Goal: Information Seeking & Learning: Learn about a topic

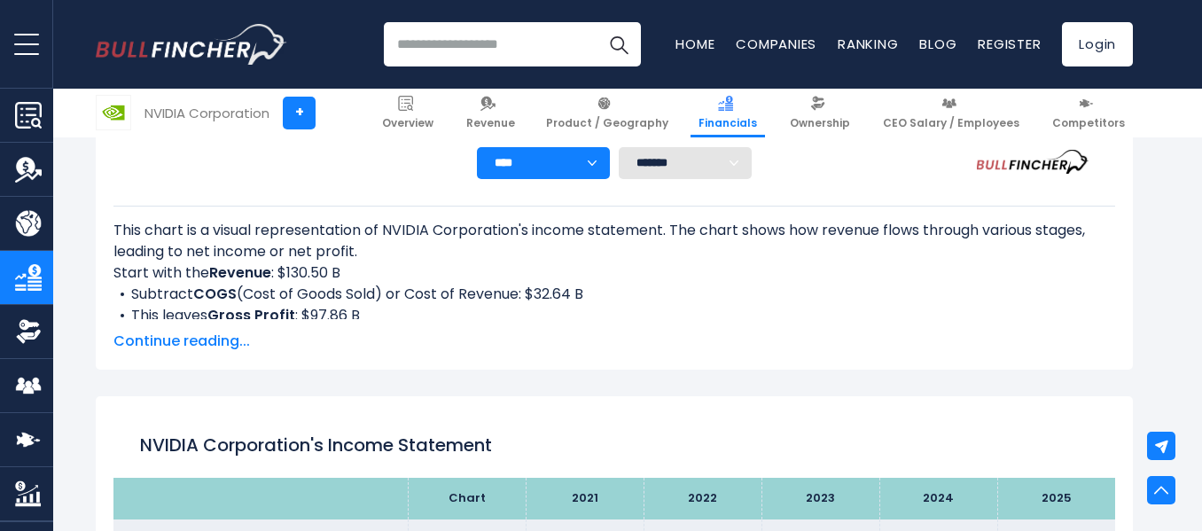
scroll to position [745, 0]
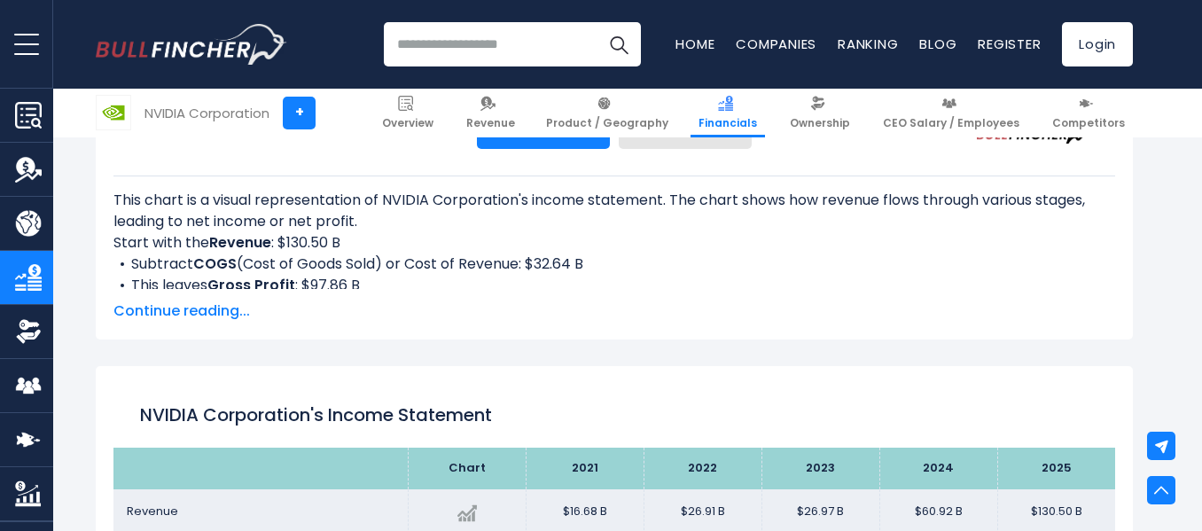
click at [205, 310] on span "Continue reading..." at bounding box center [614, 310] width 1002 height 21
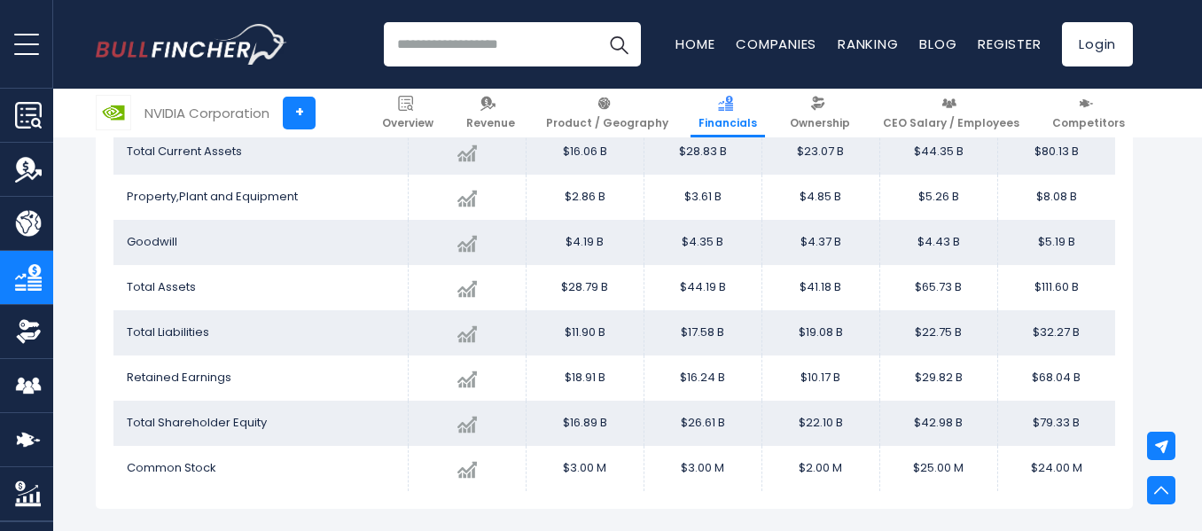
scroll to position [2588, 0]
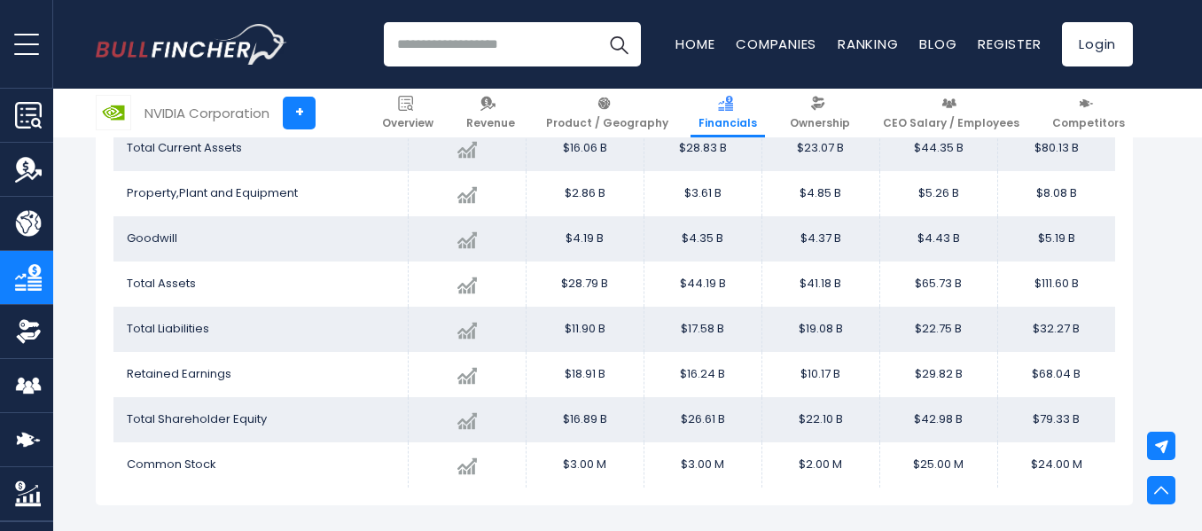
click at [1174, 358] on div "NVIDIA Corporation + NVIDIA Corporation + Overview Revenue Product / Geography" at bounding box center [614, 320] width 1175 height 5444
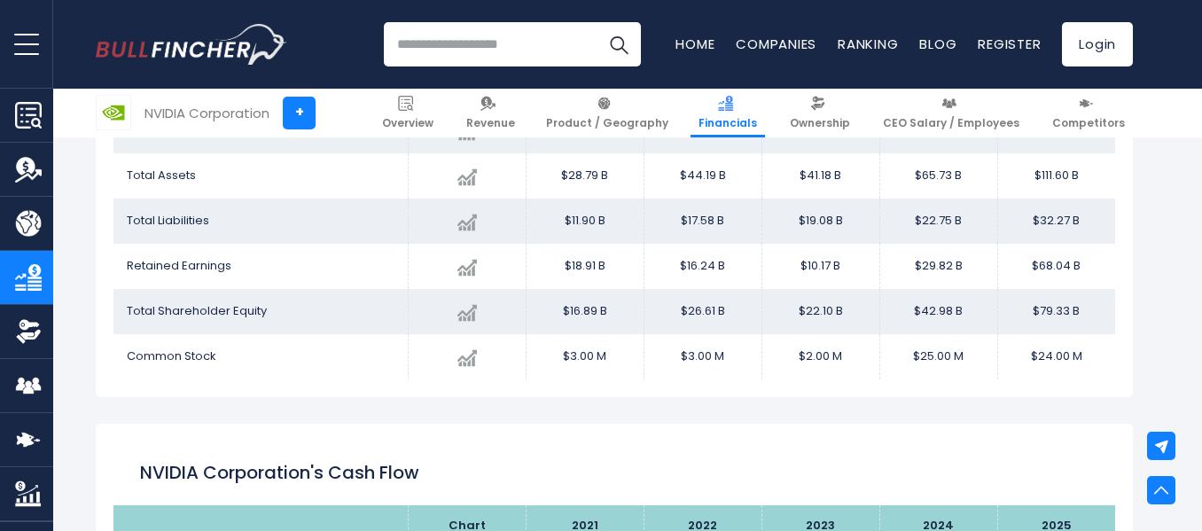
scroll to position [2695, 0]
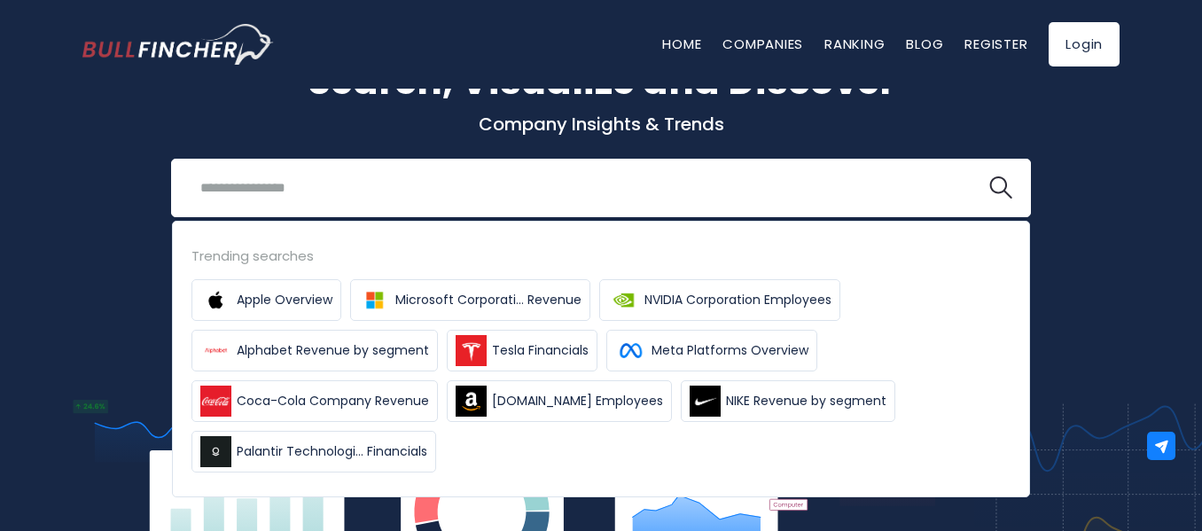
scroll to position [81, 0]
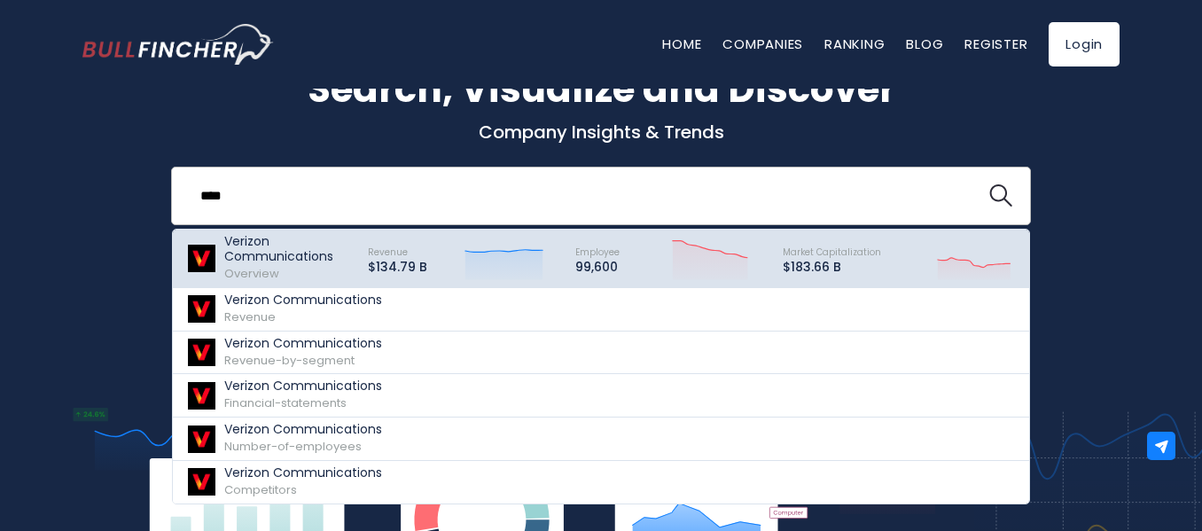
type input "****"
click at [317, 245] on p "Verizon Communications" at bounding box center [288, 249] width 128 height 30
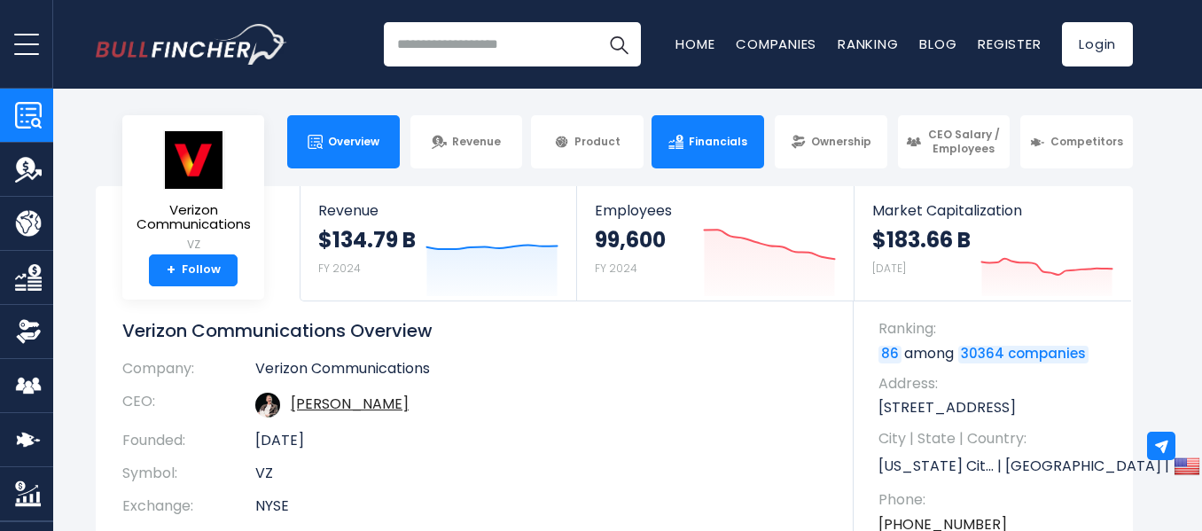
click at [711, 136] on span "Financials" at bounding box center [718, 142] width 58 height 14
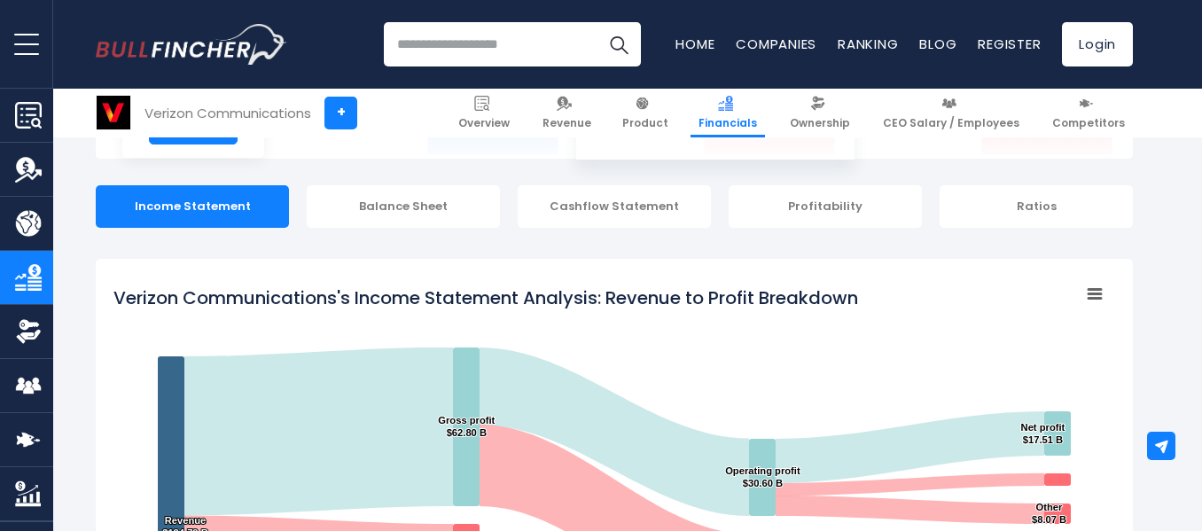
scroll to position [106, 0]
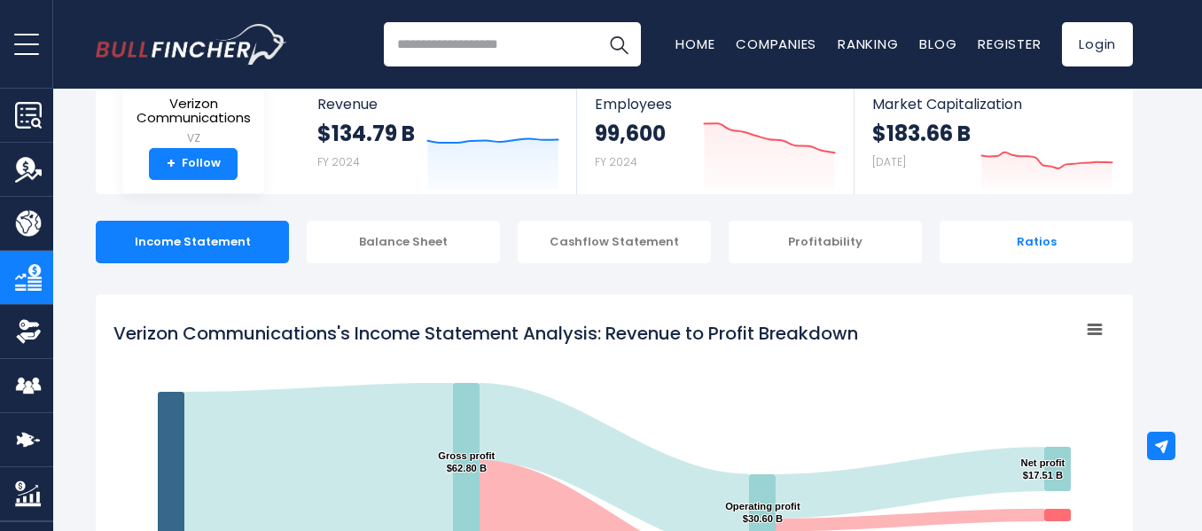
click at [1009, 245] on div "Ratios" at bounding box center [1036, 242] width 193 height 43
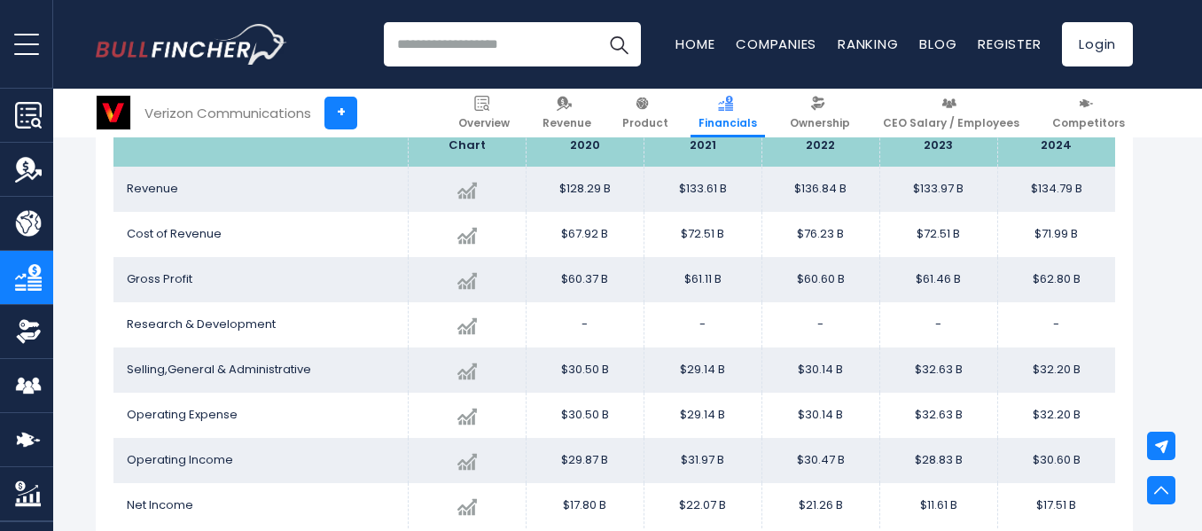
scroll to position [1072, 0]
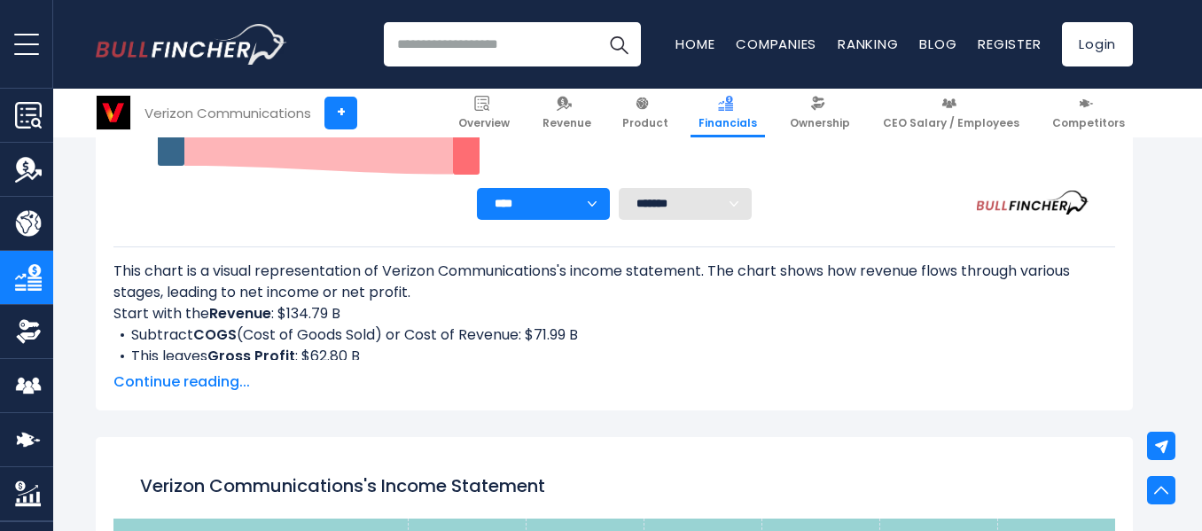
scroll to position [638, 0]
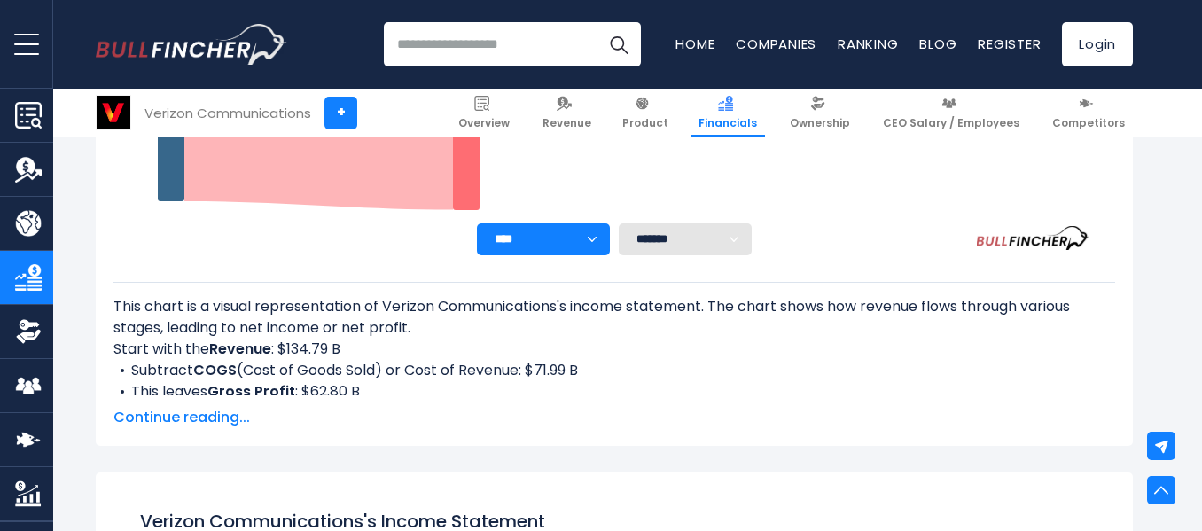
drag, startPoint x: 599, startPoint y: 239, endPoint x: 590, endPoint y: 237, distance: 9.3
click at [599, 239] on select "**** **** **** **** **** ****" at bounding box center [543, 239] width 133 height 32
click at [590, 237] on select "**** **** **** **** **** ****" at bounding box center [543, 239] width 133 height 32
click at [877, 187] on rect "Verizon Communications's Income Statement Analysis: Revenue to Profit Breakdown" at bounding box center [614, 1] width 1002 height 443
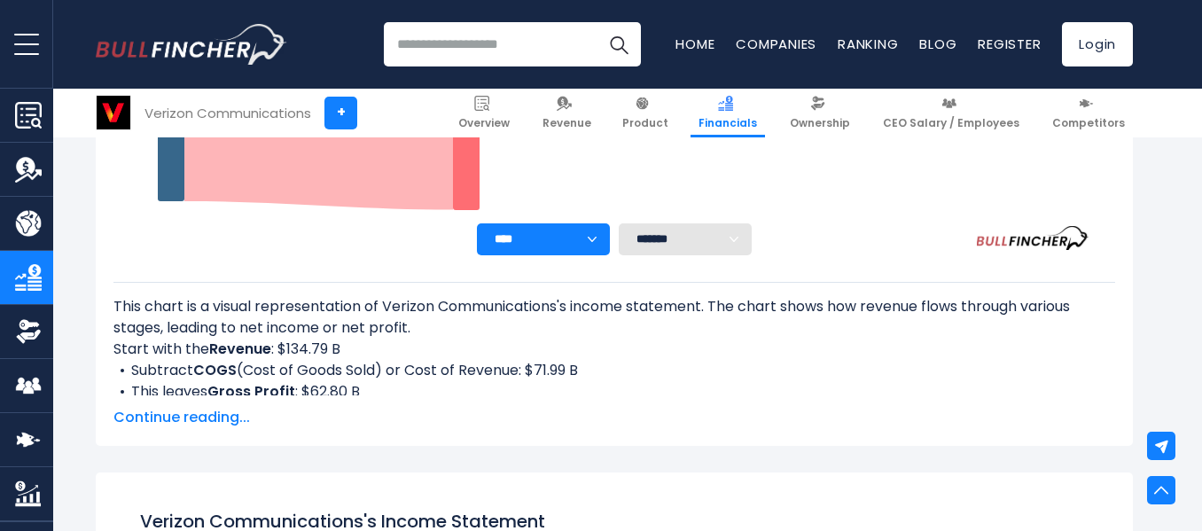
click at [731, 230] on select "******* ** ** ** **" at bounding box center [685, 239] width 133 height 32
click at [843, 212] on rect "Verizon Communications's Income Statement Analysis: Revenue to Profit Breakdown" at bounding box center [614, 1] width 1002 height 443
select select "**"
select select
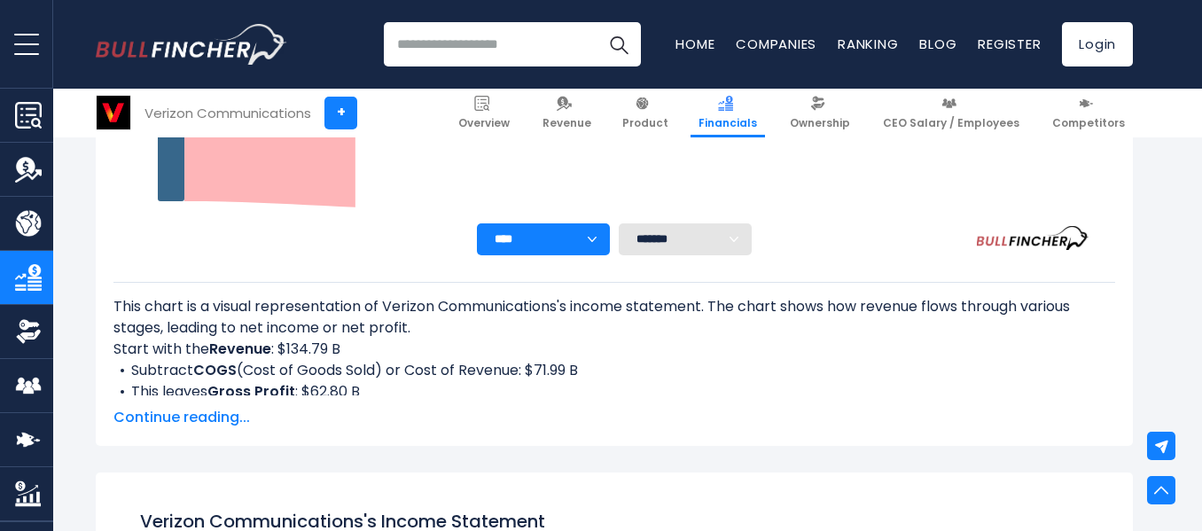
click at [843, 212] on rect "Verizon Communications's Income Statement Analysis: Revenue to Profit Breakdown" at bounding box center [614, 1] width 1002 height 443
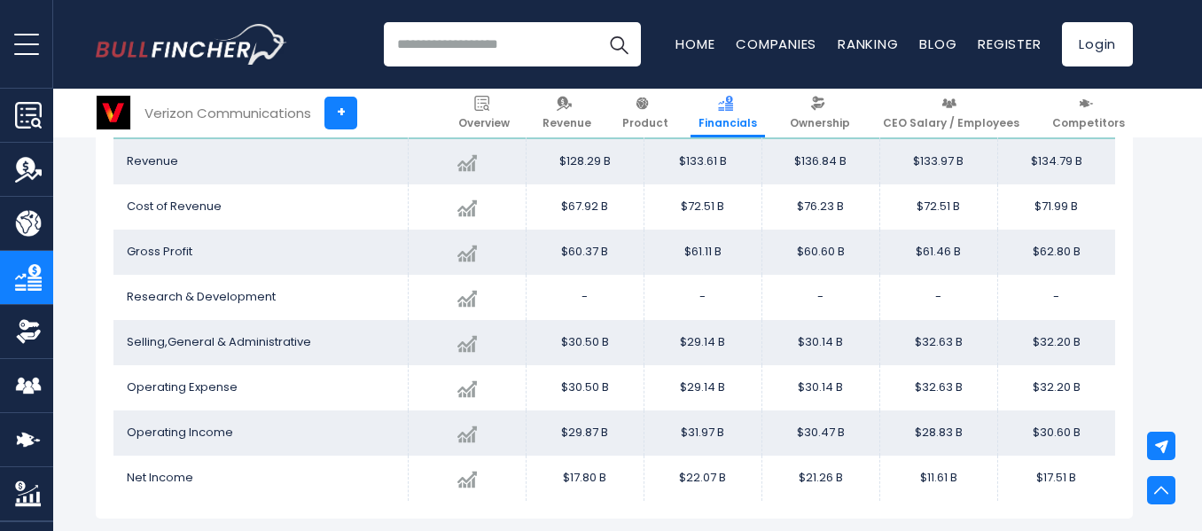
scroll to position [1099, 0]
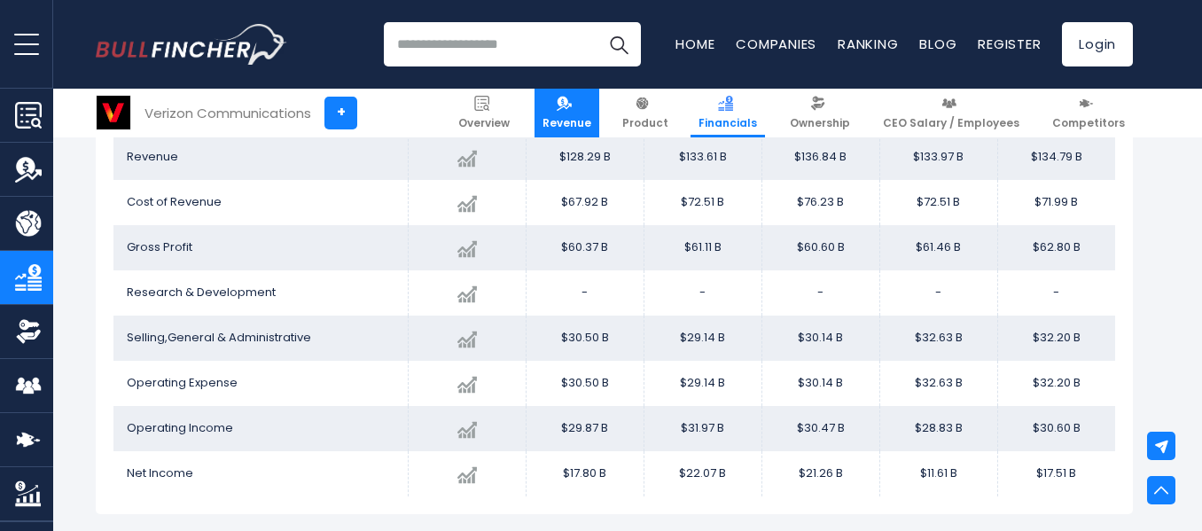
click at [590, 129] on span "Revenue" at bounding box center [566, 123] width 49 height 14
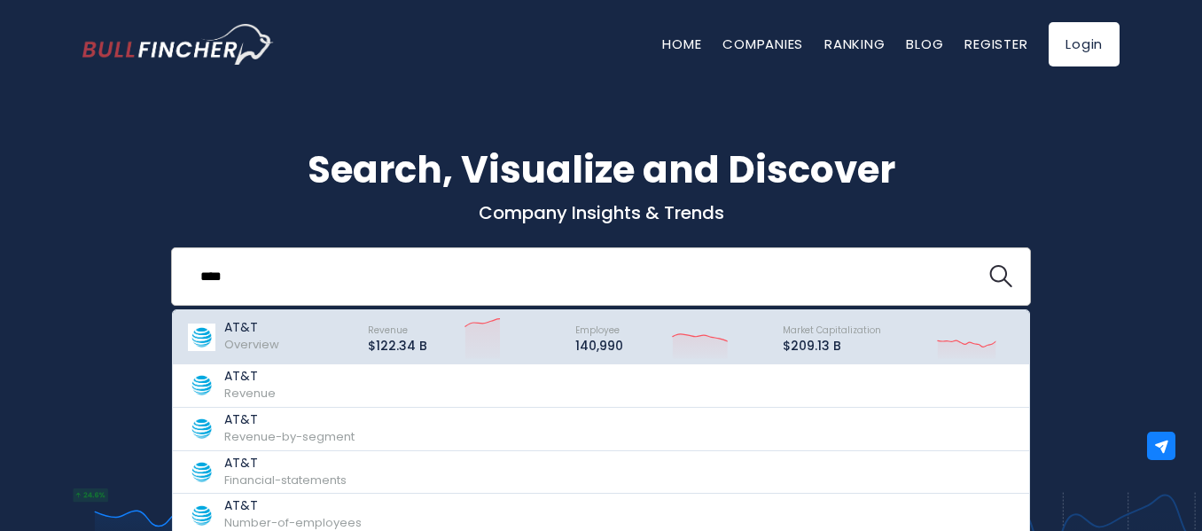
type input "****"
click at [253, 340] on span "Overview" at bounding box center [251, 344] width 55 height 17
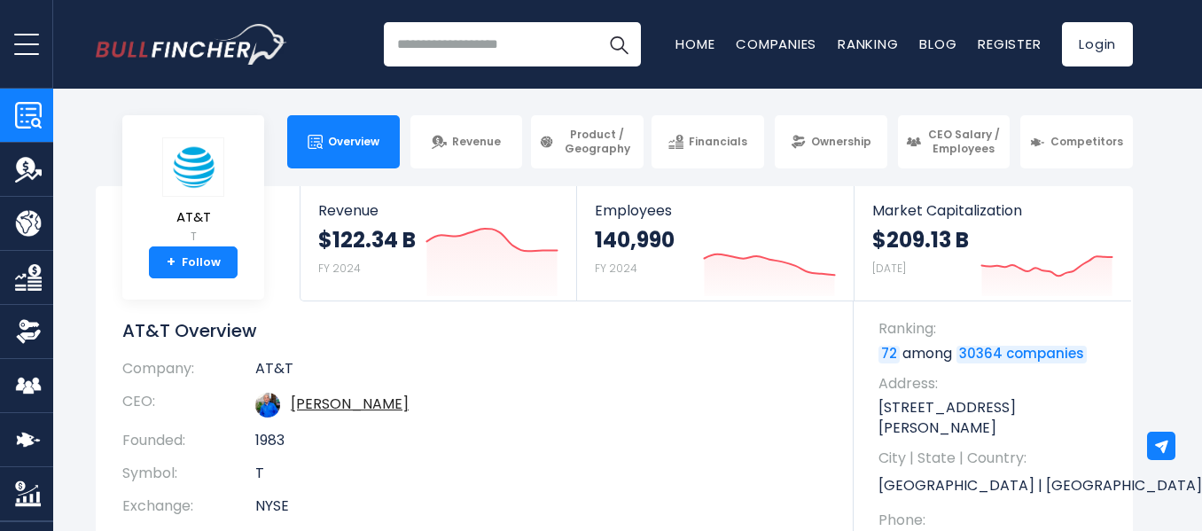
click at [472, 44] on input "search" at bounding box center [512, 44] width 257 height 44
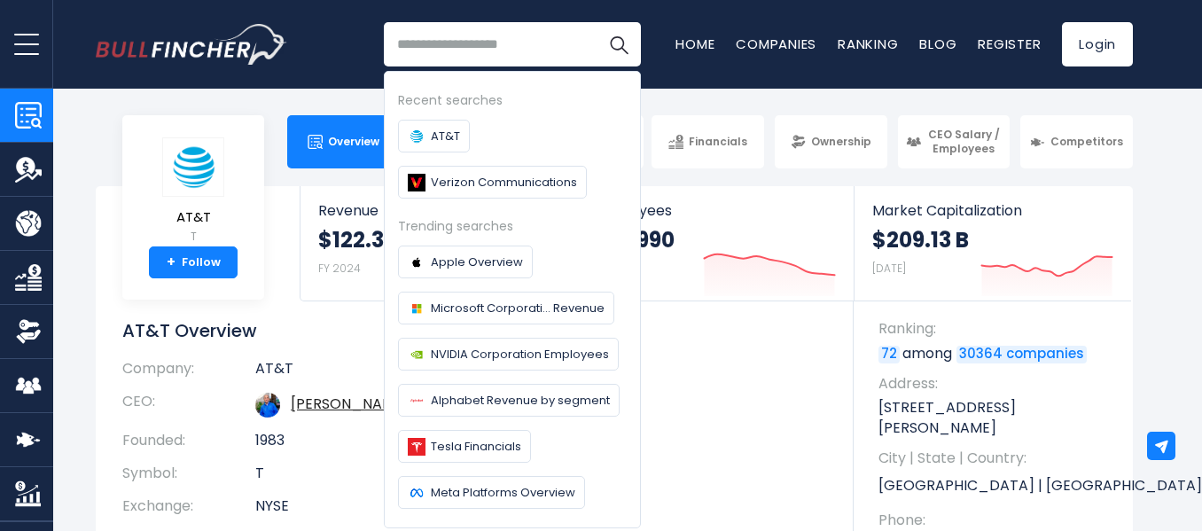
click at [449, 43] on input "search" at bounding box center [512, 44] width 257 height 44
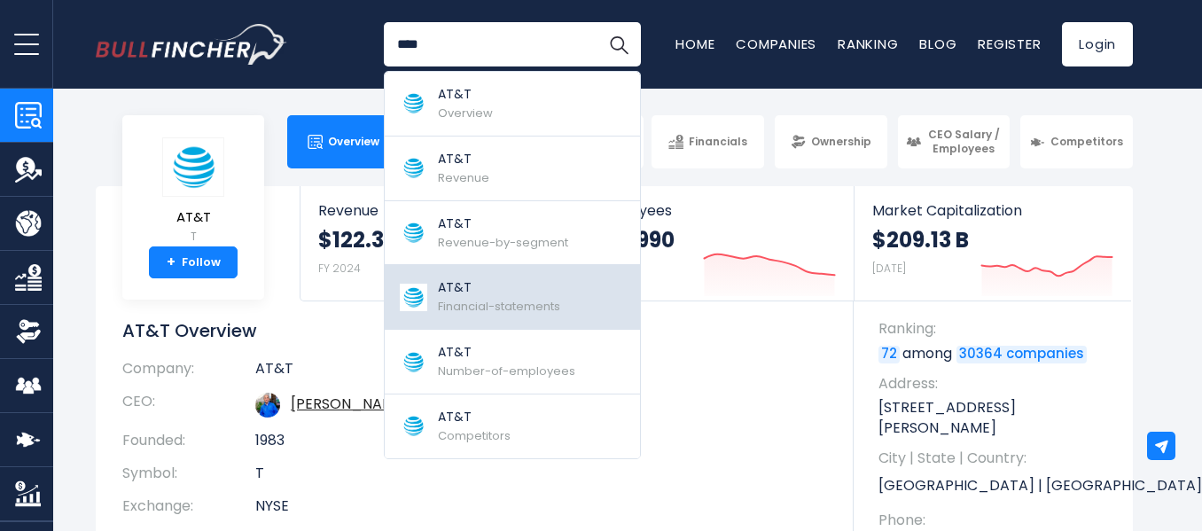
type input "****"
click at [520, 305] on span "Financial-statements" at bounding box center [499, 306] width 122 height 17
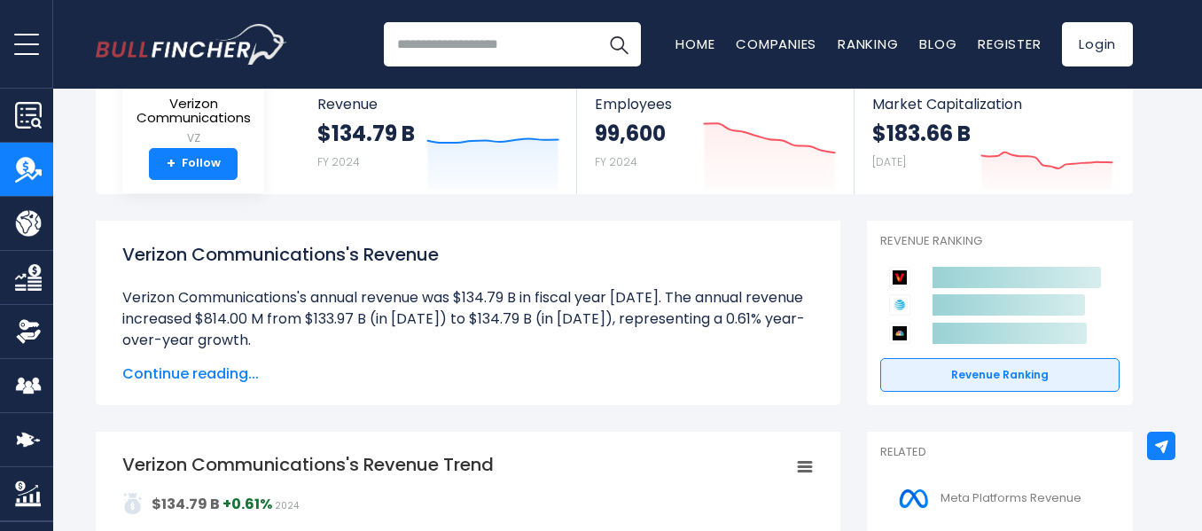
scroll to position [142, 0]
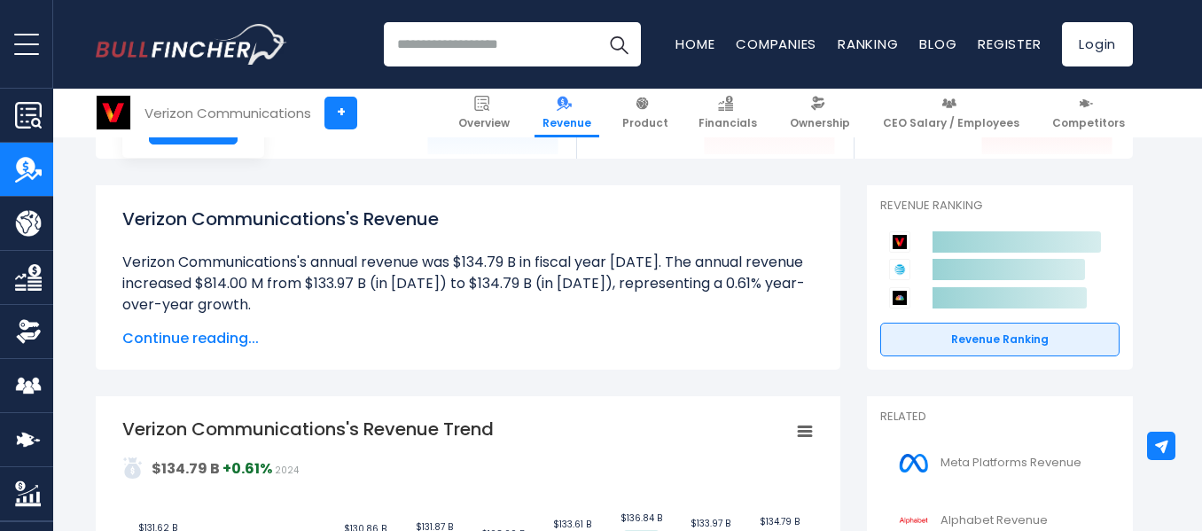
click at [204, 333] on span "Continue reading..." at bounding box center [467, 338] width 691 height 21
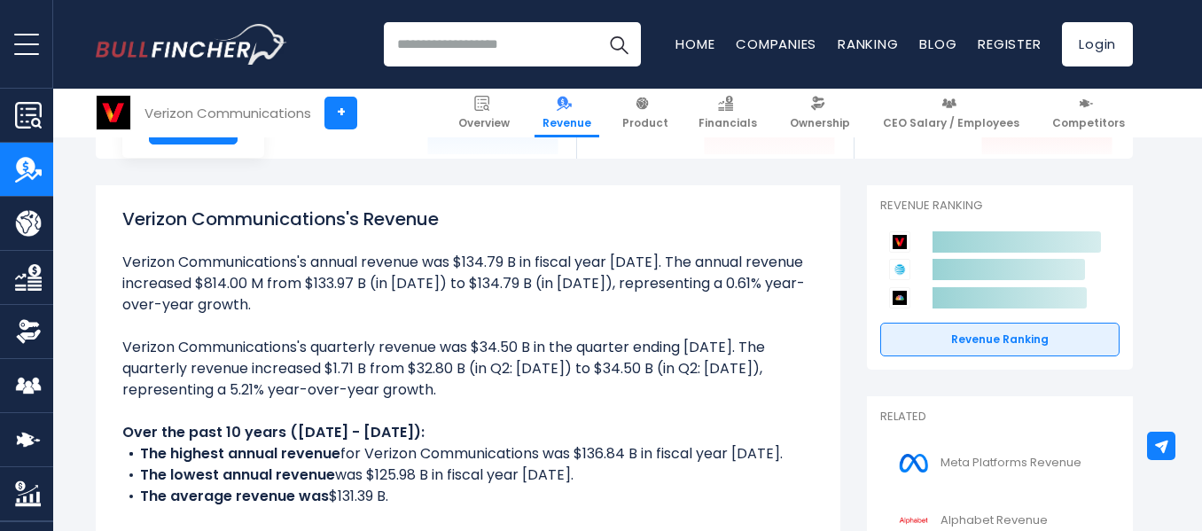
click at [102, 366] on div "Verizon Communications's Revenue Verizon Communications's annual revenue was $1…" at bounding box center [468, 479] width 745 height 588
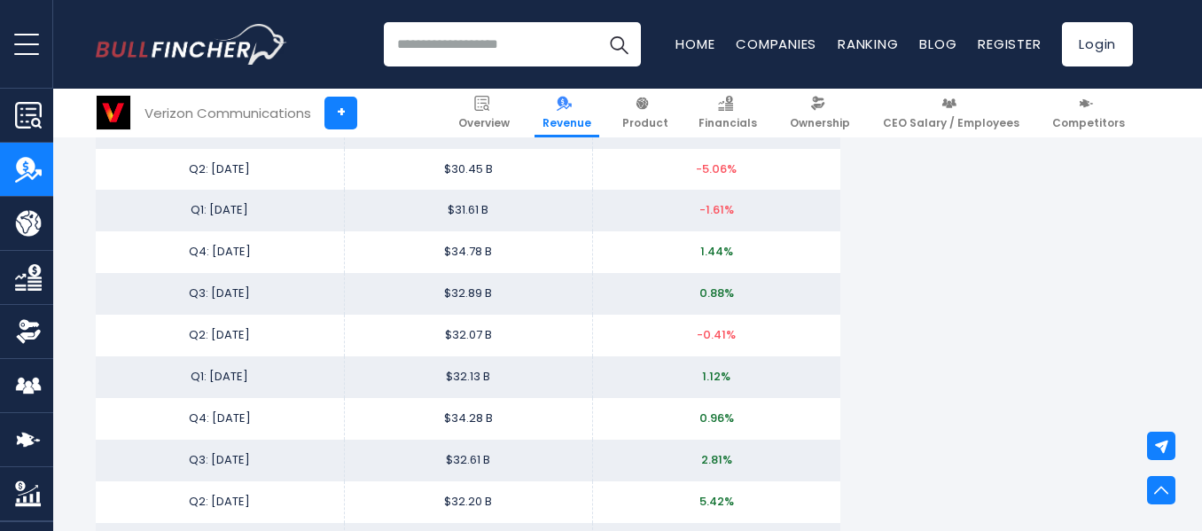
scroll to position [3652, 0]
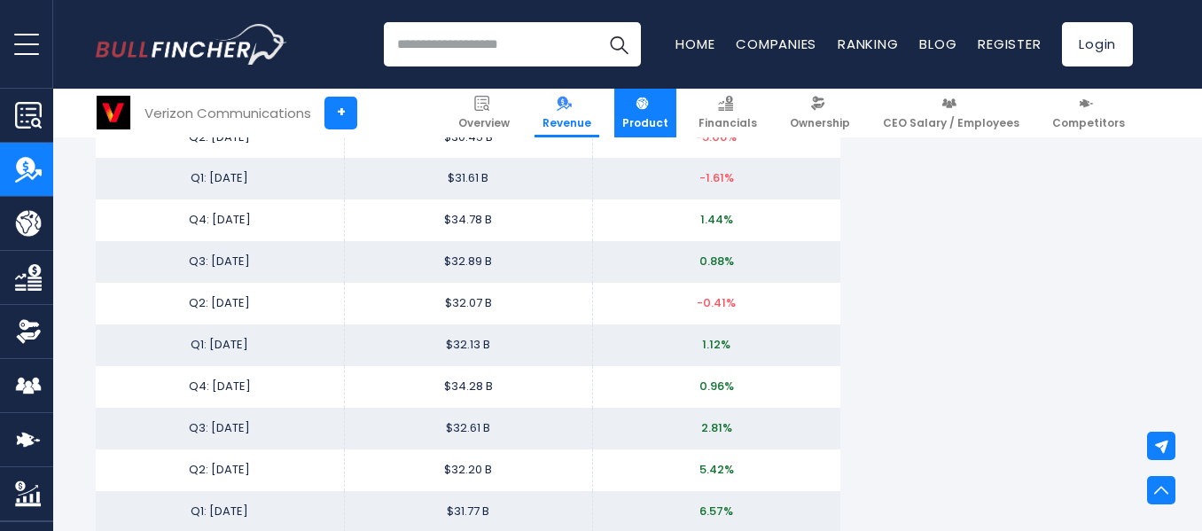
click at [668, 119] on span "Product" at bounding box center [645, 123] width 46 height 14
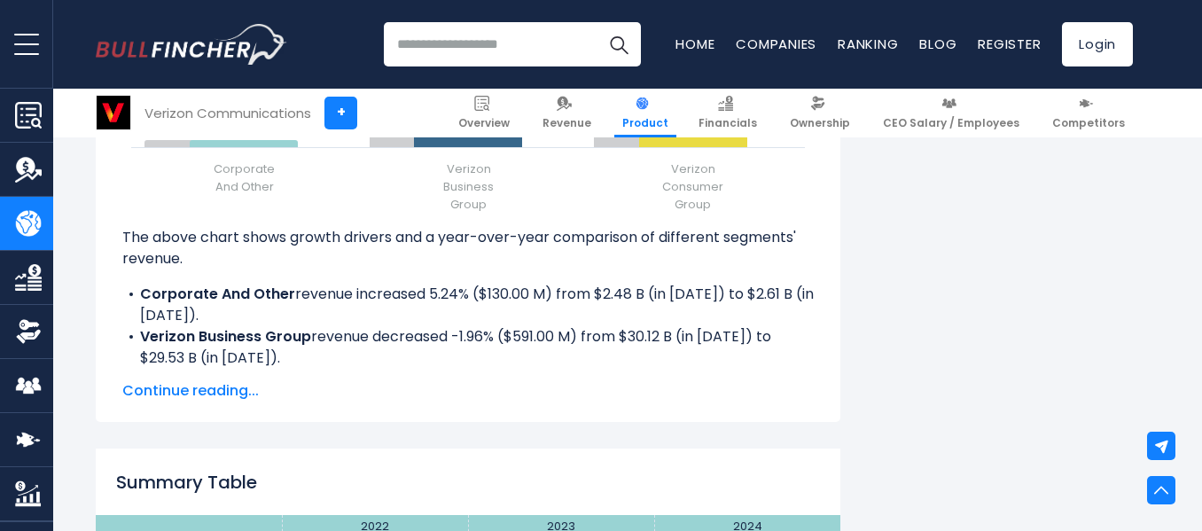
scroll to position [2588, 0]
